Goal: Information Seeking & Learning: Check status

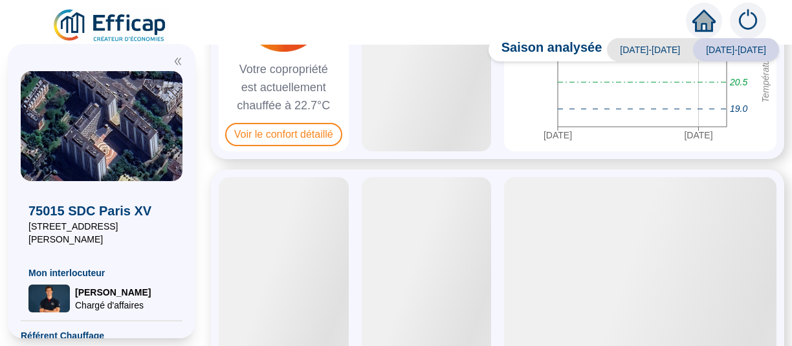
scroll to position [198, 0]
click at [288, 177] on div at bounding box center [284, 280] width 130 height 207
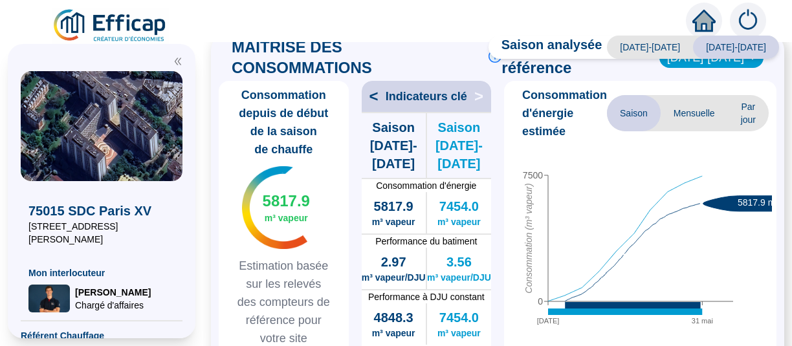
scroll to position [331, 0]
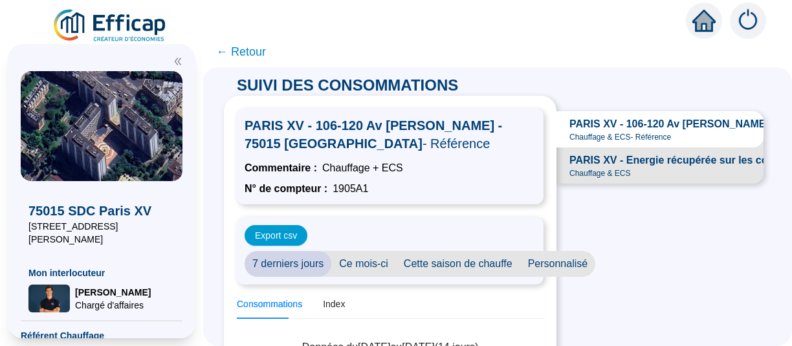
click at [666, 117] on span "PARIS XV - 106-120 Av Felix Faure - 75015 PARIS" at bounding box center [746, 125] width 352 height 16
click at [323, 298] on div "Index" at bounding box center [334, 305] width 22 height 14
click at [521, 251] on span "Personnalisé" at bounding box center [559, 264] width 76 height 26
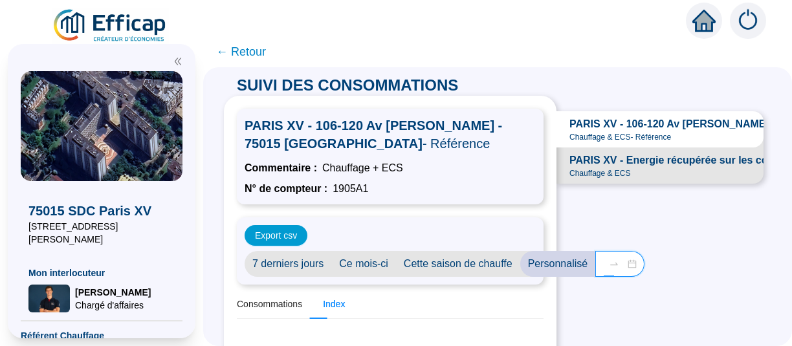
click at [603, 258] on input "2025-09-01" at bounding box center [603, 265] width 1 height 14
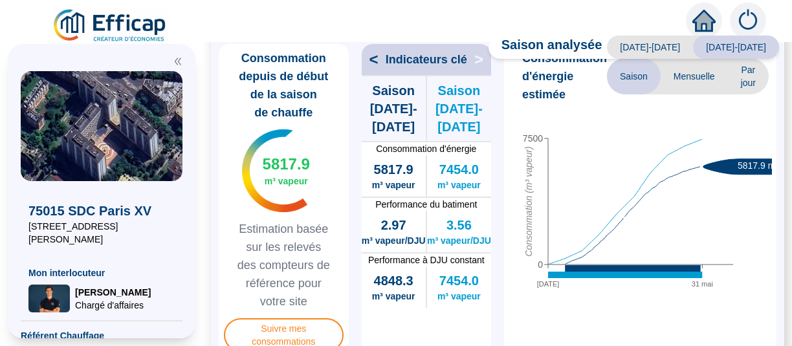
scroll to position [367, 0]
